Goal: Information Seeking & Learning: Learn about a topic

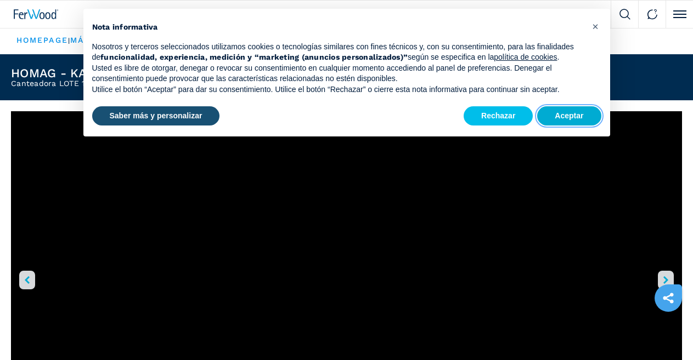
click at [554, 112] on button "Aceptar" at bounding box center [569, 116] width 64 height 20
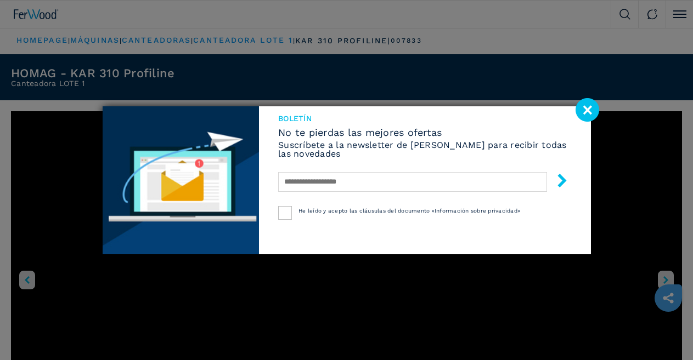
click at [586, 108] on image at bounding box center [587, 110] width 24 height 24
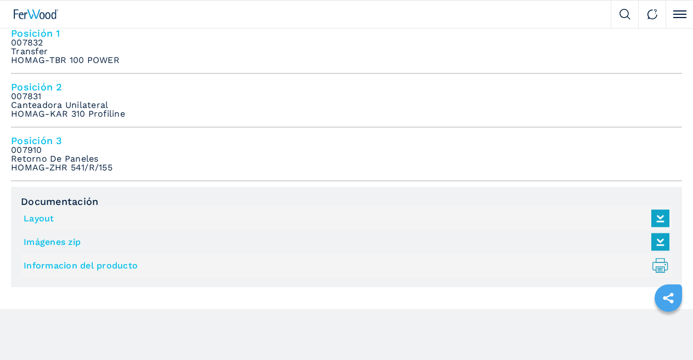
scroll to position [867, 0]
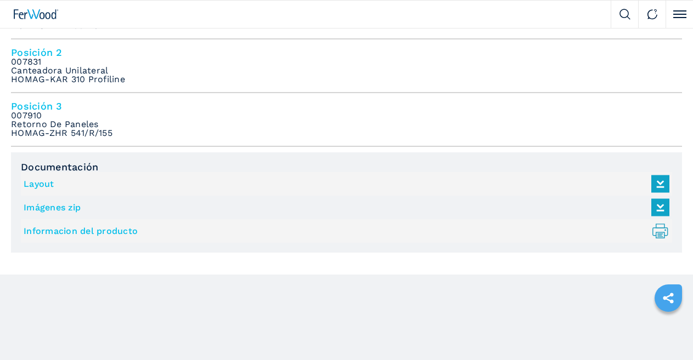
click at [0, 0] on icon "right-button" at bounding box center [0, 0] width 0 height 0
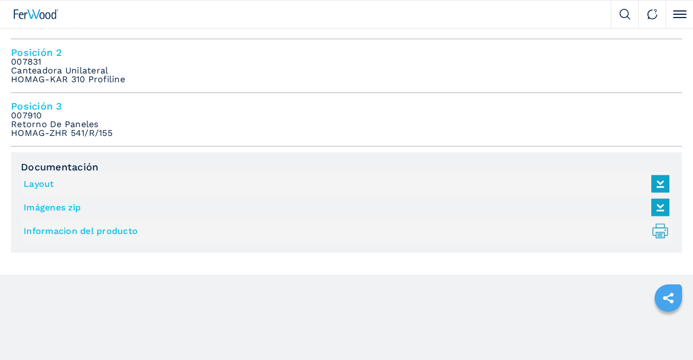
click at [0, 0] on icon "right-button" at bounding box center [0, 0] width 0 height 0
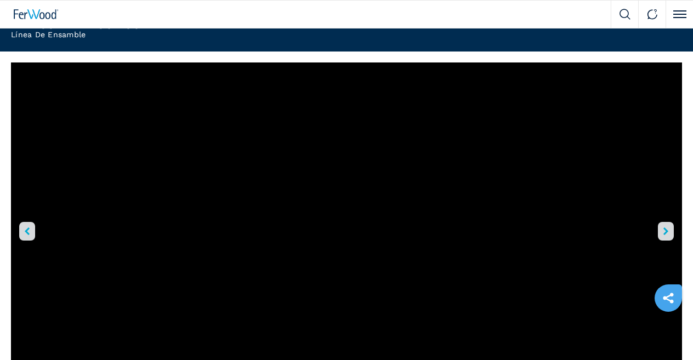
scroll to position [44, 0]
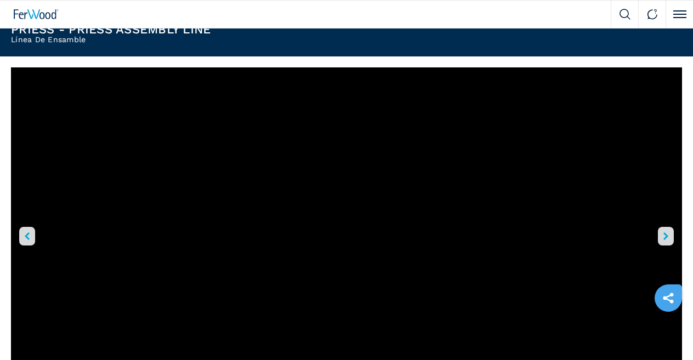
click at [663, 240] on icon "right-button" at bounding box center [665, 237] width 5 height 8
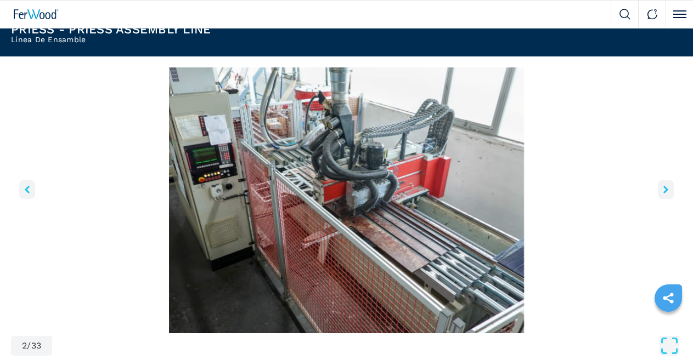
click at [663, 194] on icon "right-button" at bounding box center [665, 190] width 5 height 8
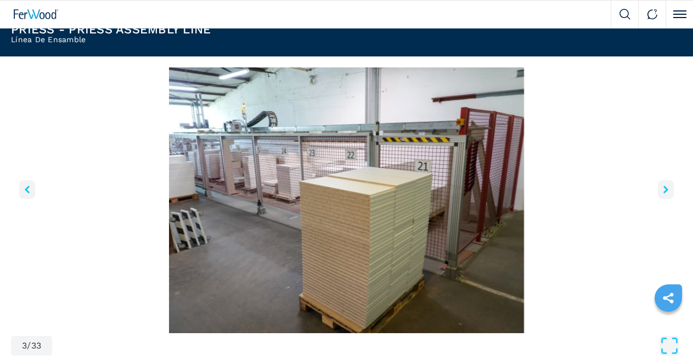
click at [663, 194] on icon "right-button" at bounding box center [665, 190] width 5 height 8
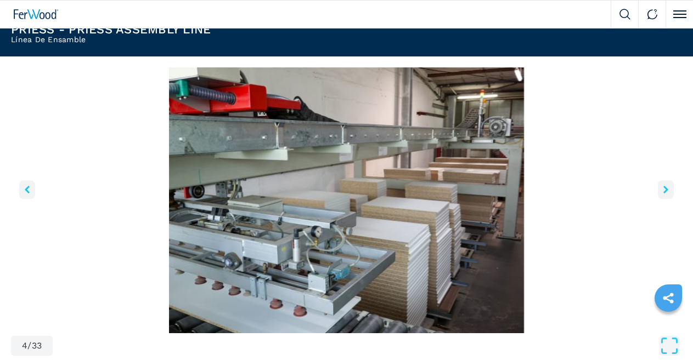
click at [663, 194] on icon "right-button" at bounding box center [665, 190] width 5 height 8
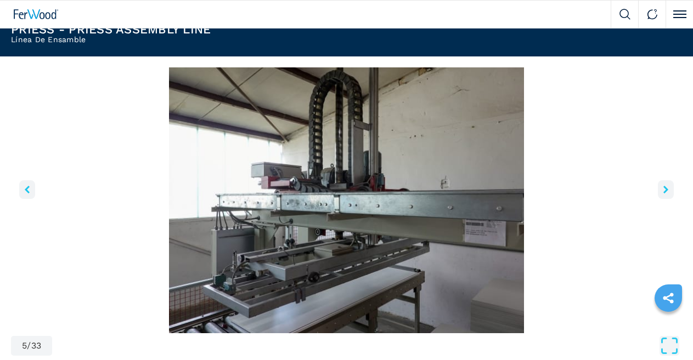
click at [663, 194] on icon "right-button" at bounding box center [665, 190] width 5 height 8
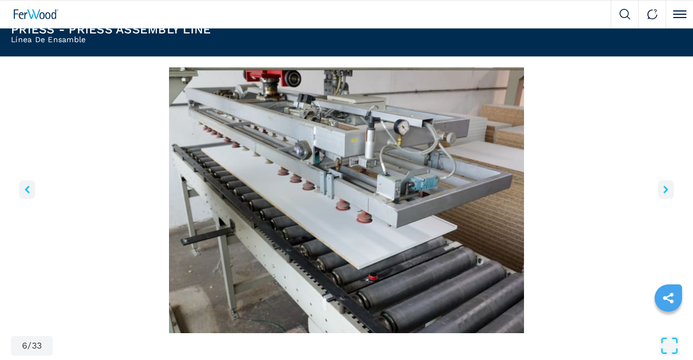
click at [663, 194] on icon "right-button" at bounding box center [665, 190] width 5 height 8
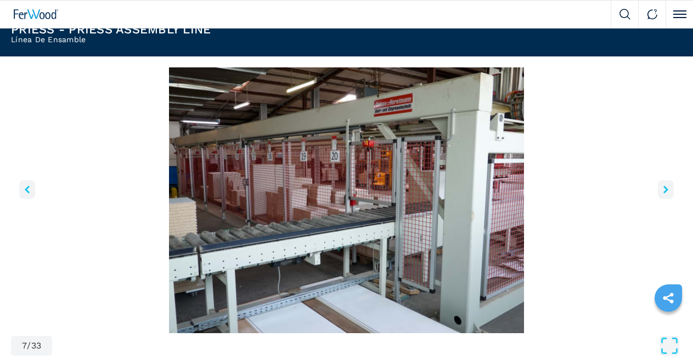
click at [663, 194] on icon "right-button" at bounding box center [665, 190] width 5 height 8
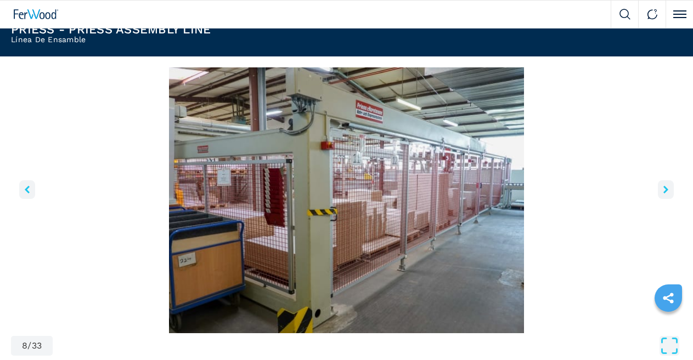
click at [663, 194] on icon "right-button" at bounding box center [665, 190] width 5 height 8
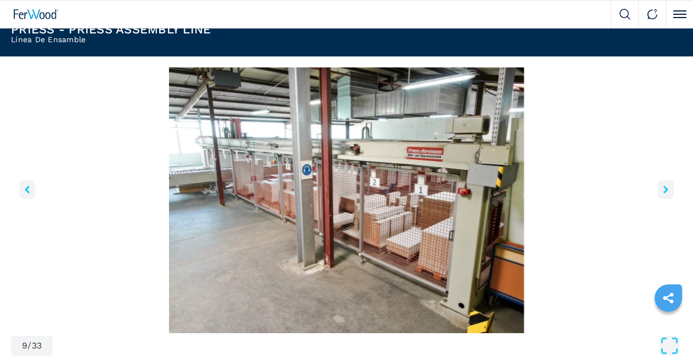
click at [663, 194] on icon "right-button" at bounding box center [665, 190] width 5 height 8
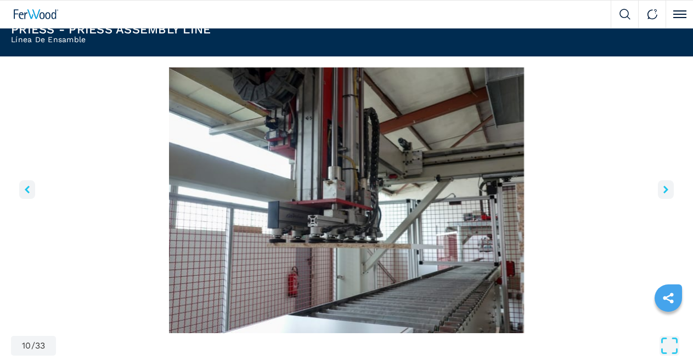
click at [663, 194] on icon "right-button" at bounding box center [665, 190] width 5 height 8
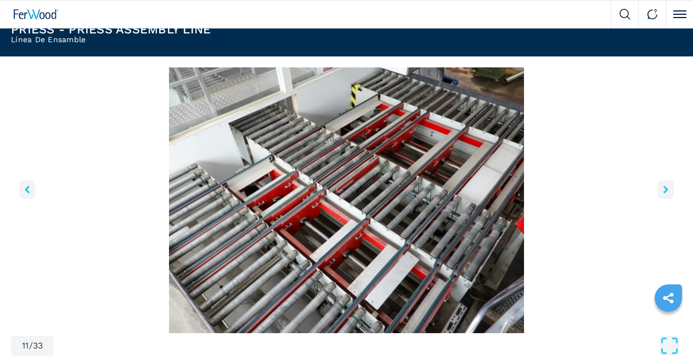
click at [663, 194] on icon "right-button" at bounding box center [665, 190] width 5 height 8
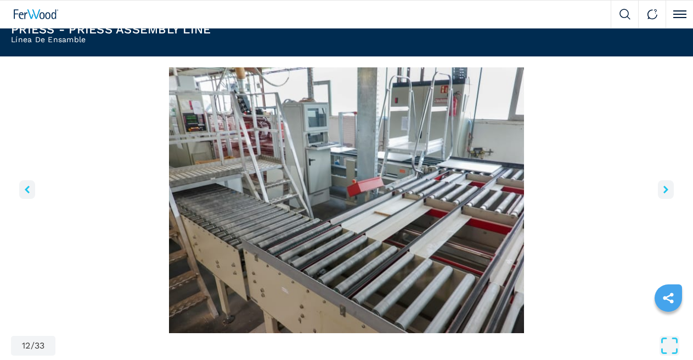
click at [663, 194] on icon "right-button" at bounding box center [665, 190] width 5 height 8
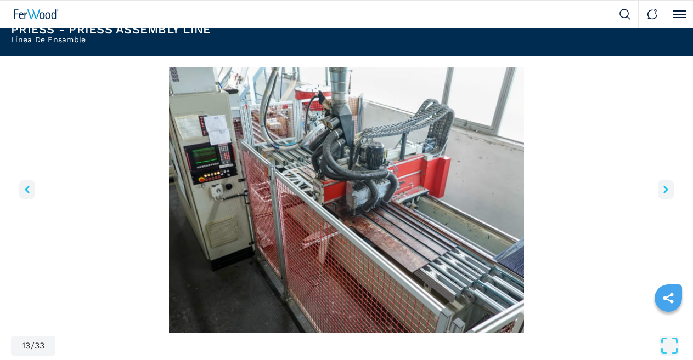
click at [663, 194] on icon "right-button" at bounding box center [665, 190] width 5 height 8
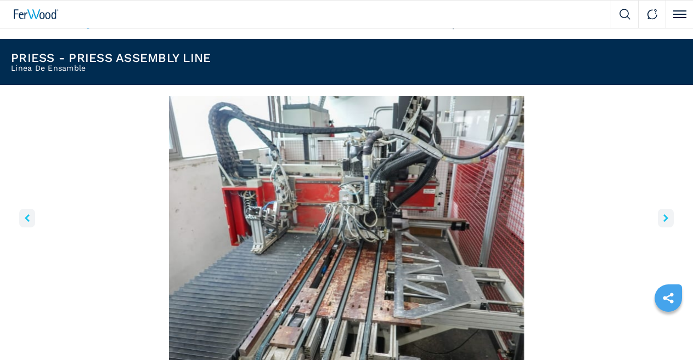
scroll to position [0, 0]
